Goal: Use online tool/utility

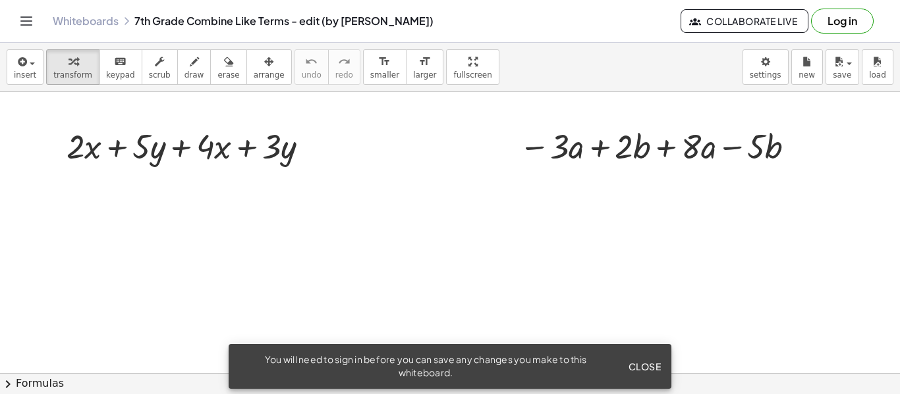
scroll to position [43, 0]
click at [88, 146] on div at bounding box center [193, 147] width 266 height 45
click at [80, 141] on div at bounding box center [193, 147] width 266 height 45
drag, startPoint x: 78, startPoint y: 147, endPoint x: 163, endPoint y: 199, distance: 99.6
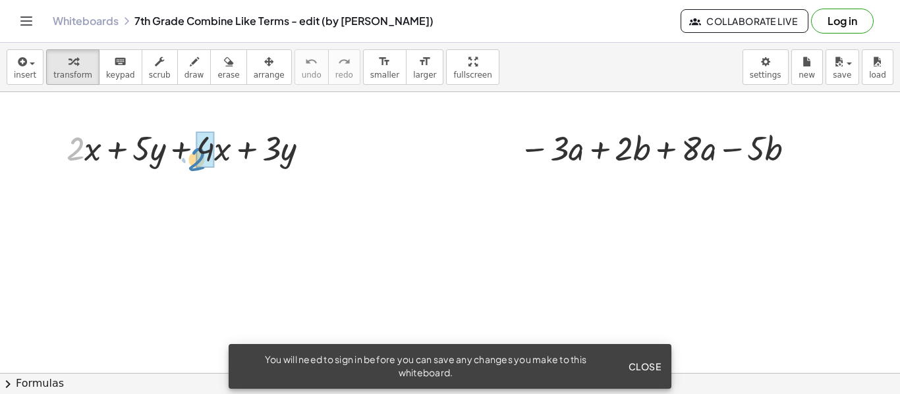
drag, startPoint x: 80, startPoint y: 155, endPoint x: 201, endPoint y: 165, distance: 121.6
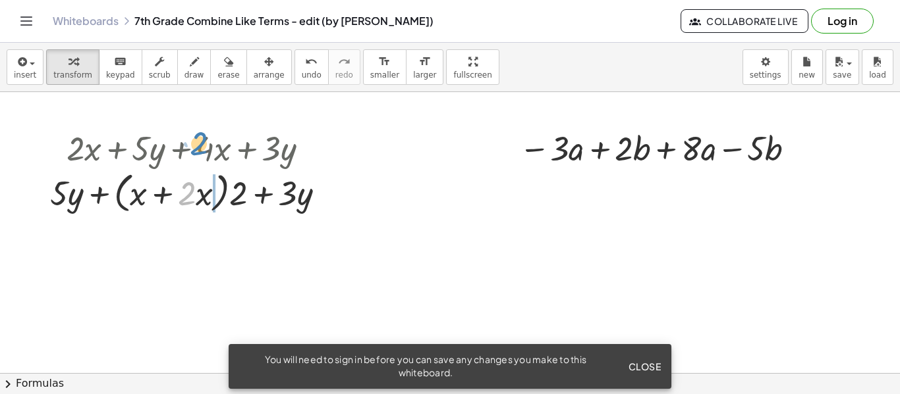
drag, startPoint x: 190, startPoint y: 192, endPoint x: 202, endPoint y: 141, distance: 52.2
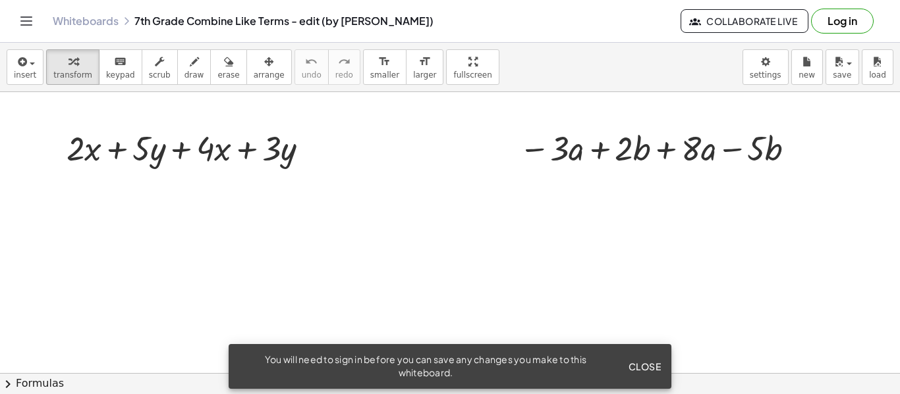
scroll to position [45, 0]
drag, startPoint x: 139, startPoint y: 147, endPoint x: 113, endPoint y: 235, distance: 92.1
drag, startPoint x: 218, startPoint y: 148, endPoint x: 157, endPoint y: 152, distance: 61.4
click at [157, 152] on div at bounding box center [193, 145] width 266 height 45
click at [176, 184] on icon at bounding box center [181, 180] width 11 height 11
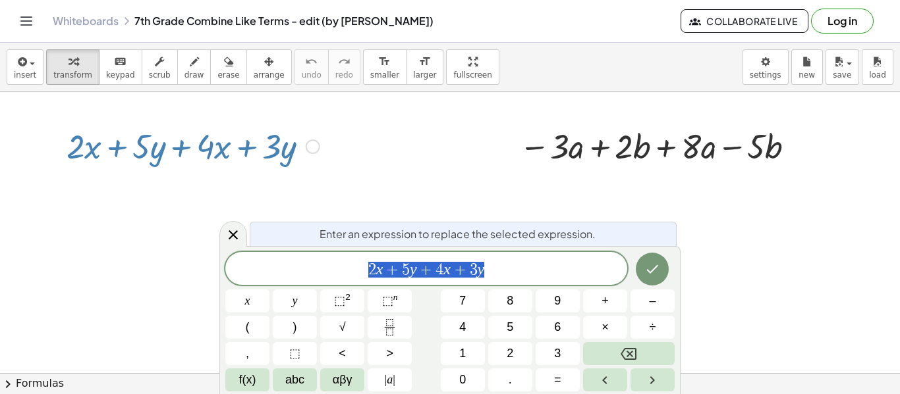
scroll to position [1, 0]
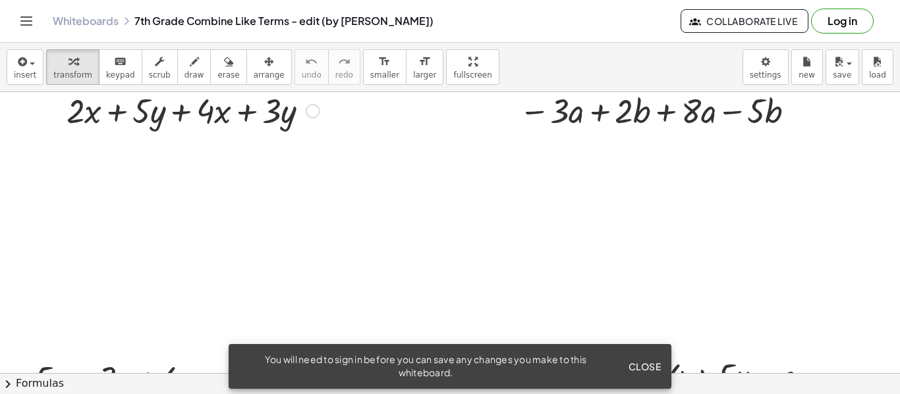
scroll to position [82, 0]
drag, startPoint x: 136, startPoint y: 106, endPoint x: 119, endPoint y: 223, distance: 117.8
drag, startPoint x: 148, startPoint y: 111, endPoint x: 152, endPoint y: 98, distance: 13.3
click at [152, 98] on div at bounding box center [193, 109] width 266 height 45
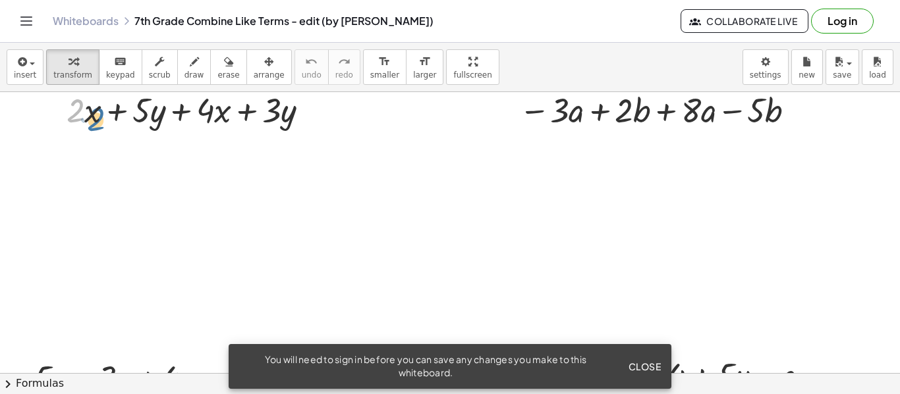
drag, startPoint x: 78, startPoint y: 112, endPoint x: 91, endPoint y: 117, distance: 14.0
click at [91, 117] on div at bounding box center [193, 109] width 266 height 45
drag, startPoint x: 142, startPoint y: 112, endPoint x: 145, endPoint y: 206, distance: 94.2
